Goal: Task Accomplishment & Management: Use online tool/utility

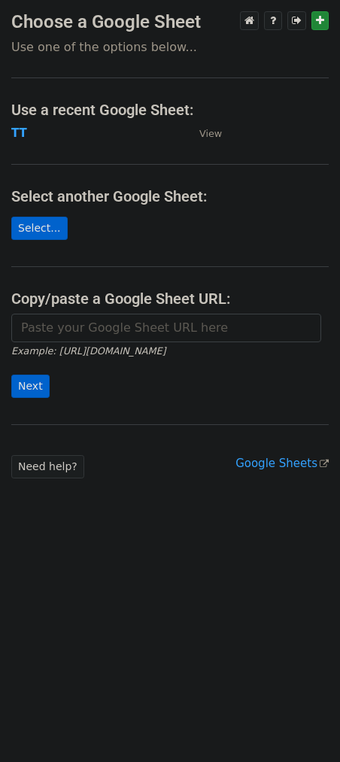
click at [19, 112] on h4 "Use a recent Google Sheet:" at bounding box center [169, 110] width 317 height 18
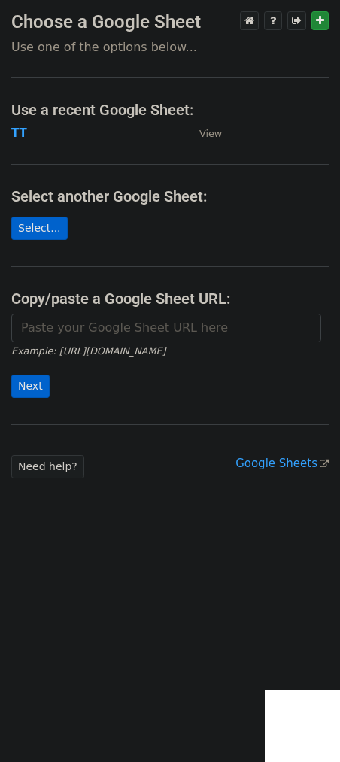
click at [27, 134] on td "TT" at bounding box center [97, 133] width 173 height 17
click at [21, 126] on strong "TT" at bounding box center [19, 133] width 16 height 14
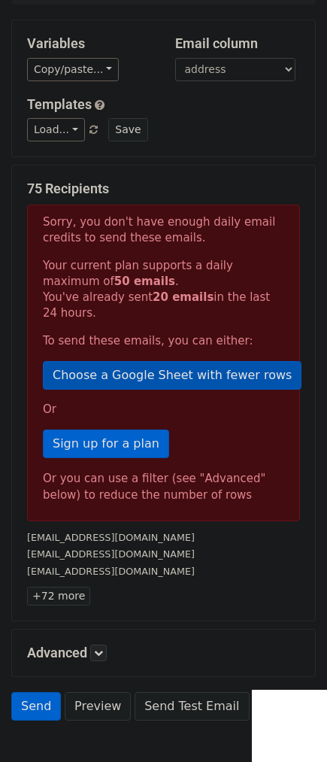
scroll to position [208, 0]
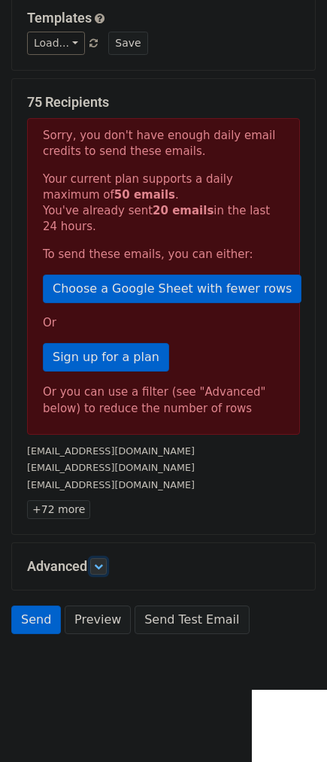
click at [101, 563] on icon at bounding box center [98, 566] width 9 height 9
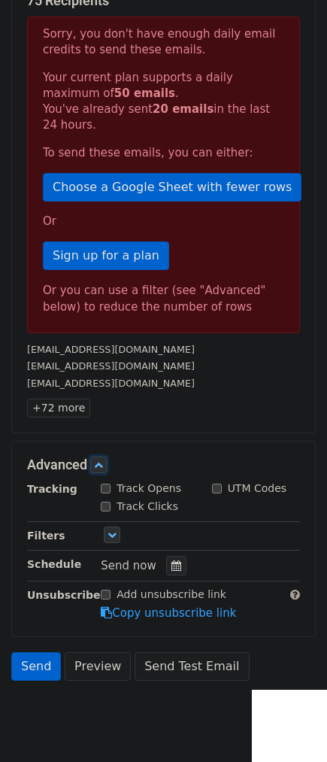
scroll to position [310, 0]
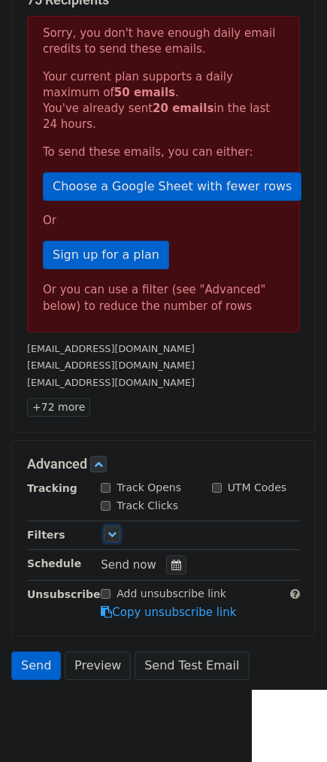
click at [105, 535] on link at bounding box center [112, 534] width 17 height 17
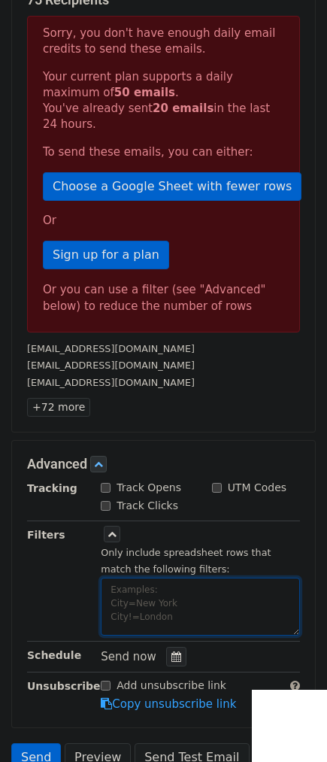
click at [126, 599] on textarea at bounding box center [200, 606] width 199 height 58
paste textarea "date"
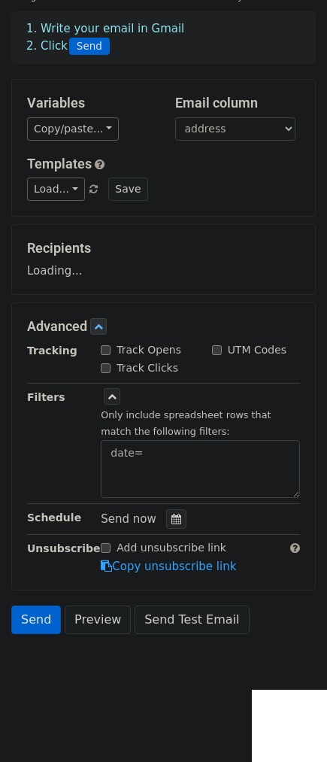
scroll to position [62, 0]
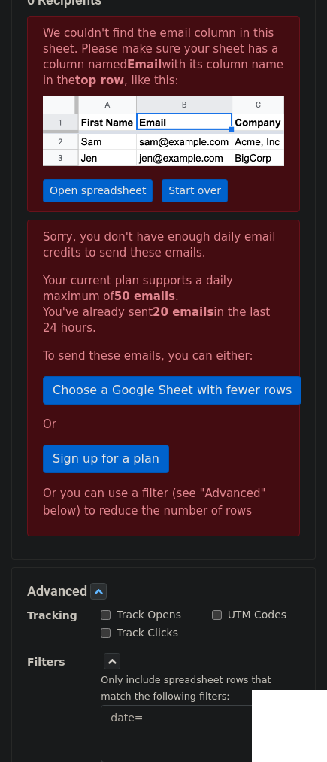
click at [193, 459] on p "Sign up for a plan" at bounding box center [163, 458] width 241 height 29
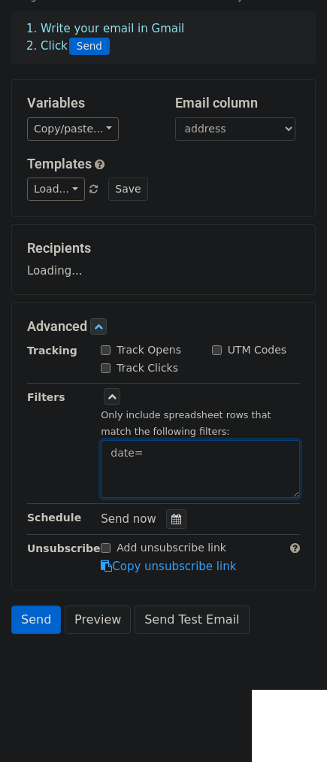
click at [181, 457] on form "Variables Copy/paste... {{date}} {{site}} {{channel}} {{Name}} {{address}} {{At…" at bounding box center [163, 360] width 304 height 562
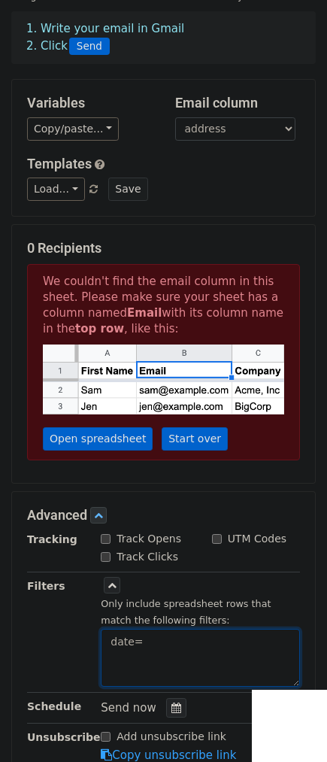
click at [170, 644] on textarea "date=" at bounding box center [200, 658] width 199 height 58
paste textarea "8/21/2025"
type textarea "date=8/21/2025"
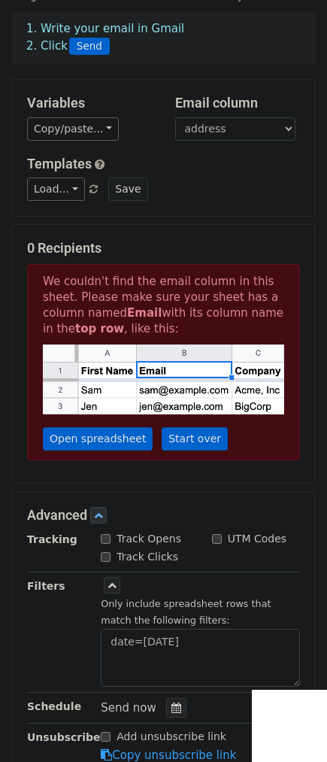
click at [138, 538] on label "Track Opens" at bounding box center [149, 539] width 65 height 16
click at [111, 538] on input "Track Opens" at bounding box center [106, 539] width 10 height 10
checkbox input "true"
click at [256, 542] on label "UTM Codes" at bounding box center [257, 539] width 59 height 16
click at [222, 542] on input "UTM Codes" at bounding box center [217, 539] width 10 height 10
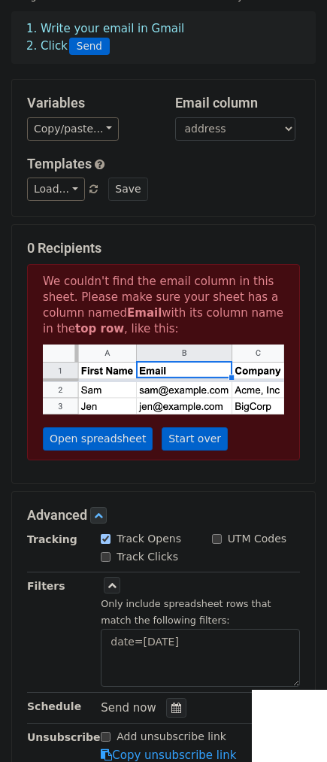
checkbox input "true"
click at [111, 748] on link "Copy unsubscribe link" at bounding box center [168, 755] width 135 height 14
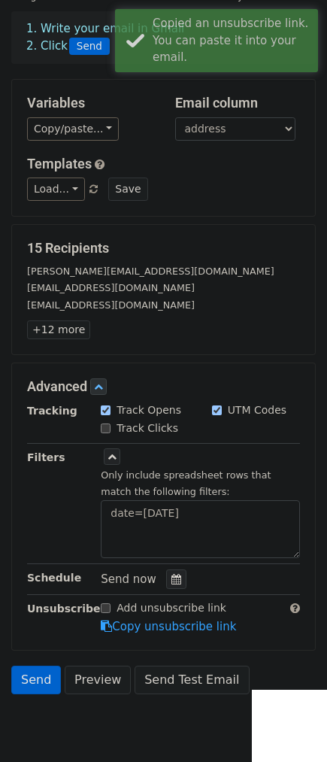
click at [130, 429] on label "Track Clicks" at bounding box center [148, 428] width 62 height 16
click at [111, 429] on input "Track Clicks" at bounding box center [106, 428] width 10 height 10
checkbox input "true"
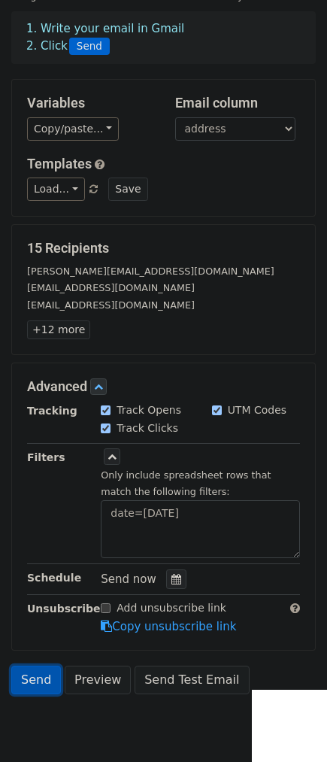
click at [31, 672] on link "Send" at bounding box center [36, 679] width 50 height 29
